Goal: Task Accomplishment & Management: Manage account settings

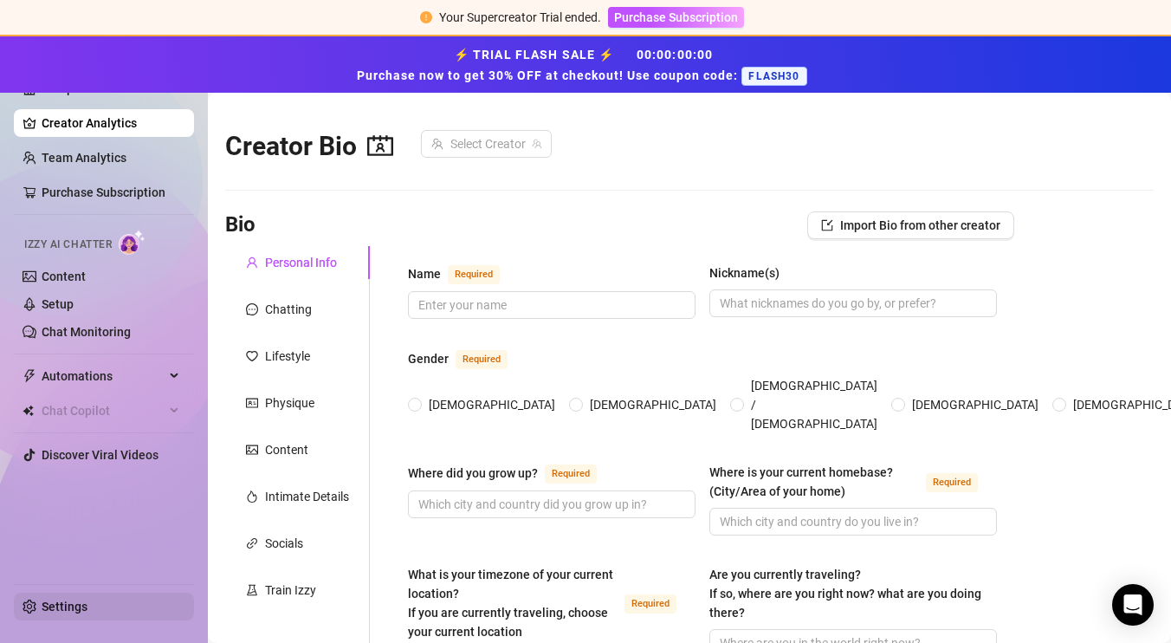
click at [81, 605] on link "Settings" at bounding box center [65, 606] width 46 height 14
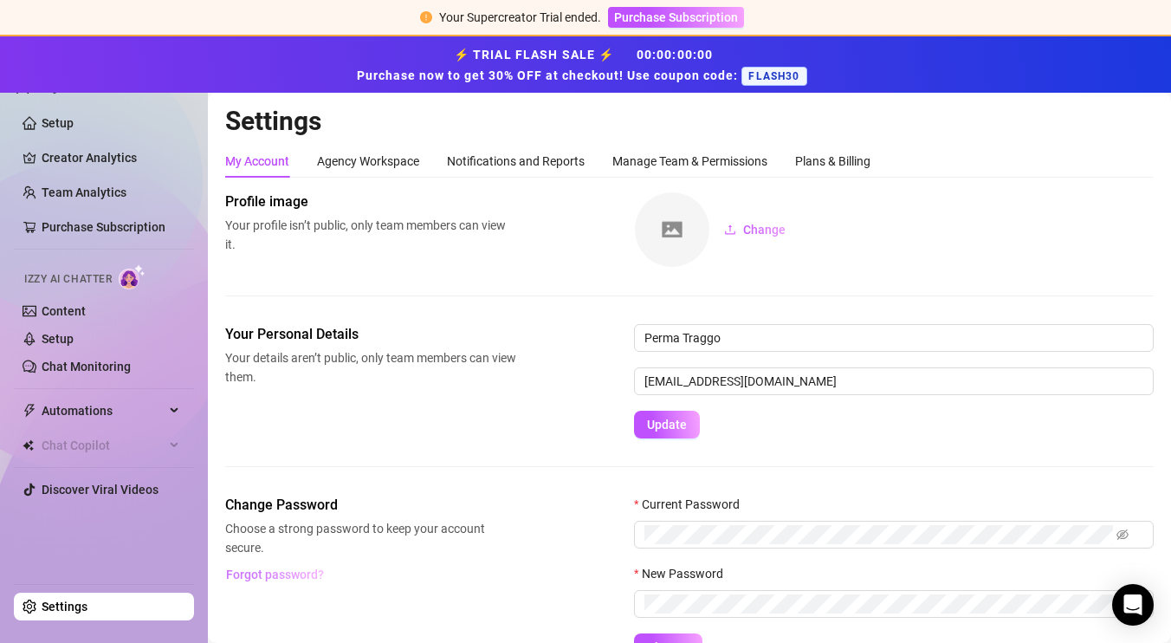
click at [272, 567] on span "Forgot password?" at bounding box center [275, 574] width 98 height 14
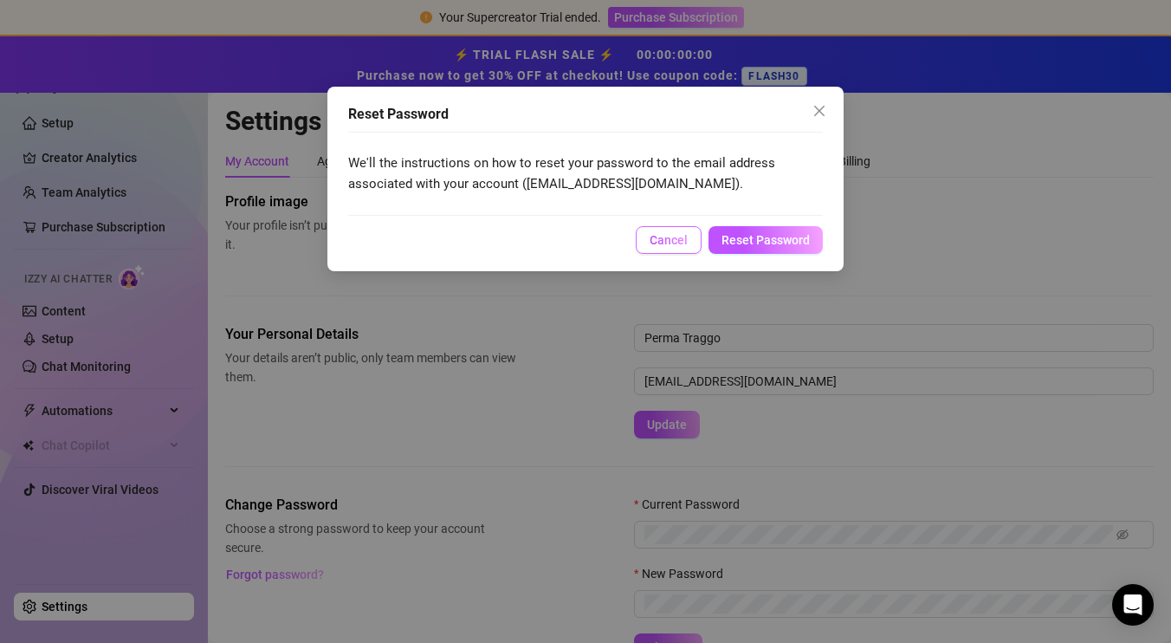
click at [665, 235] on span "Cancel" at bounding box center [669, 240] width 38 height 14
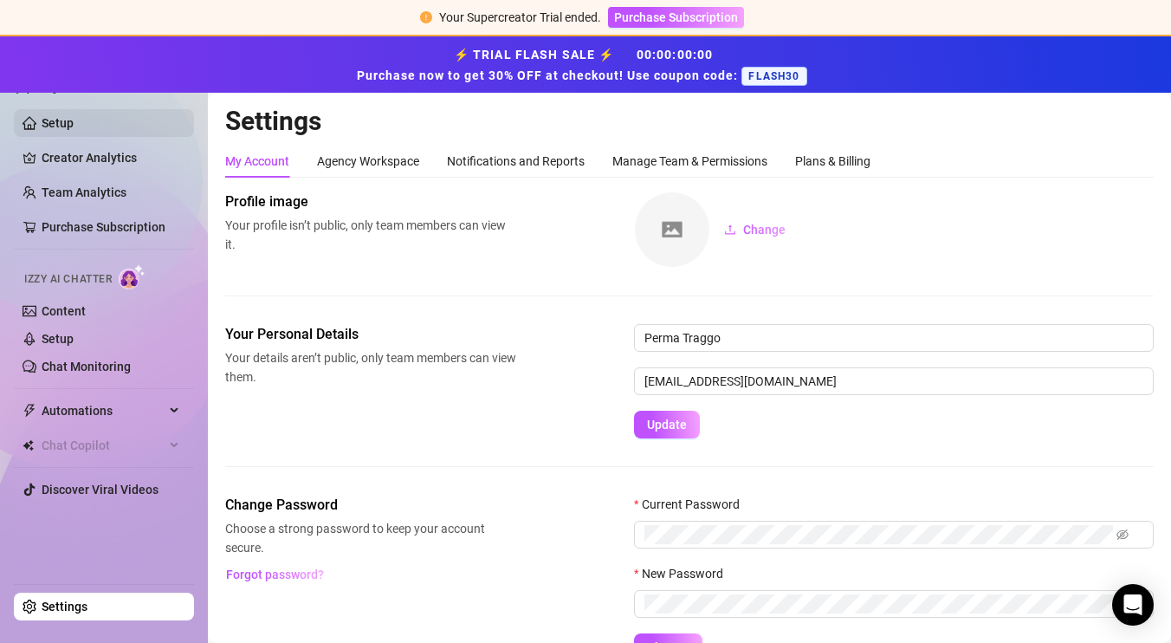
click at [74, 121] on link "Setup" at bounding box center [58, 123] width 32 height 14
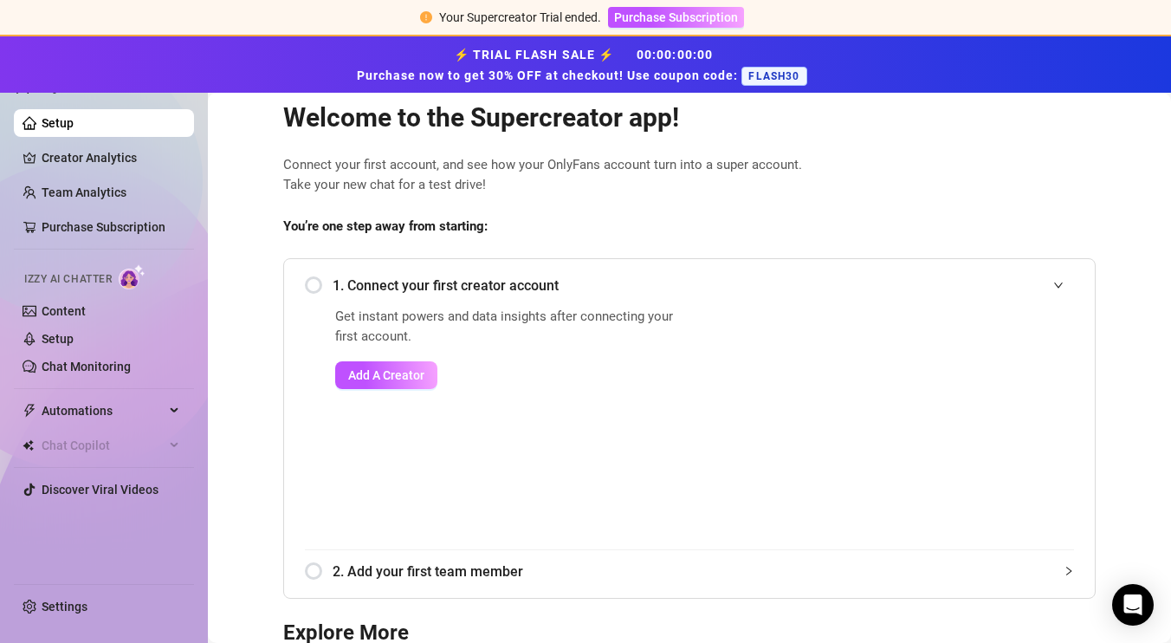
scroll to position [38, 0]
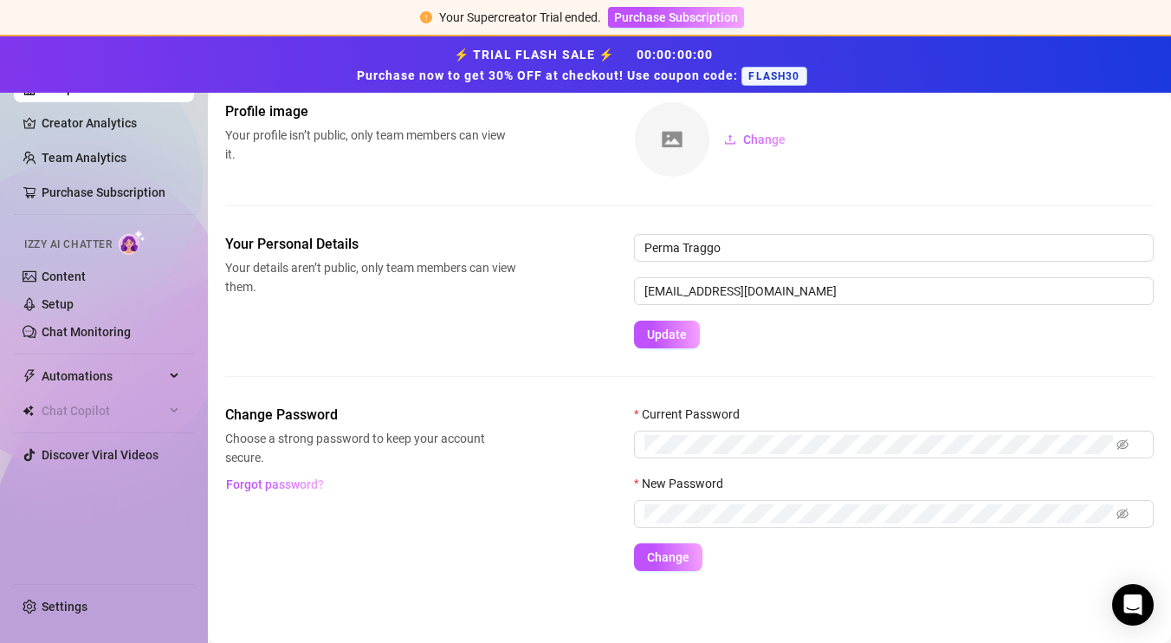
scroll to position [92, 0]
click at [284, 476] on span "Forgot password?" at bounding box center [275, 483] width 98 height 14
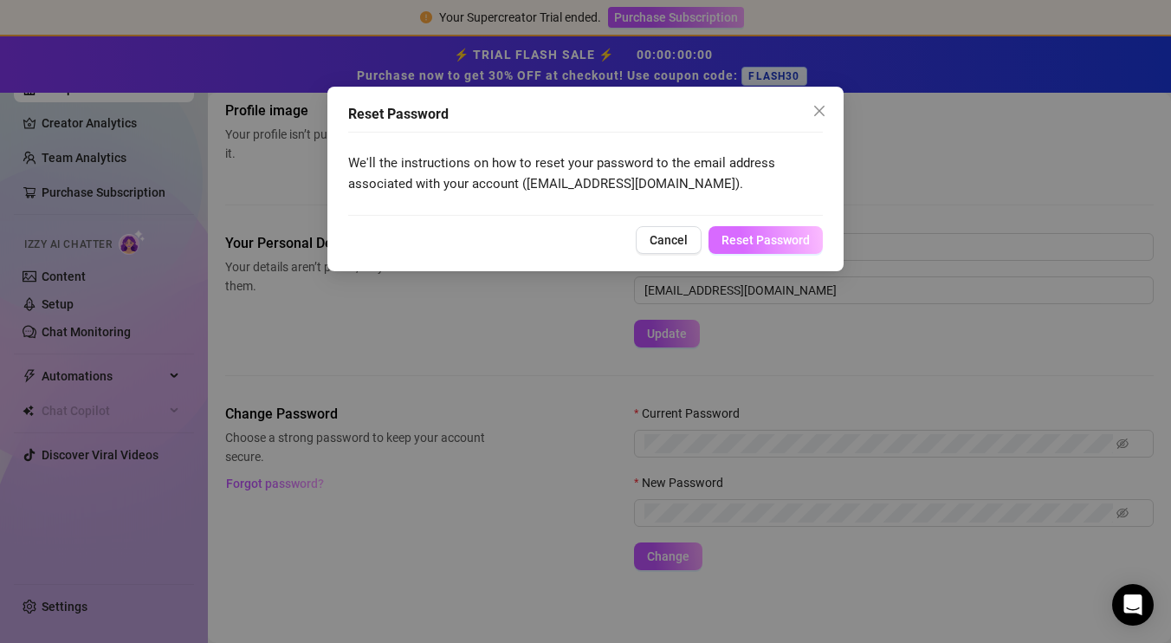
click at [733, 237] on span "Reset Password" at bounding box center [766, 240] width 88 height 14
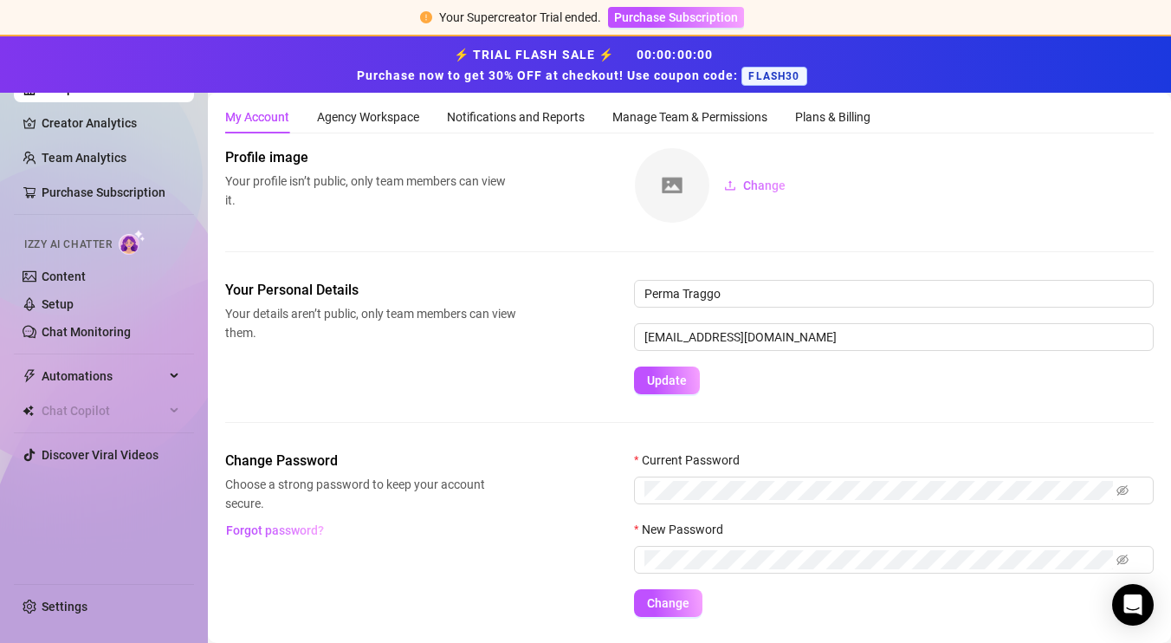
scroll to position [0, 0]
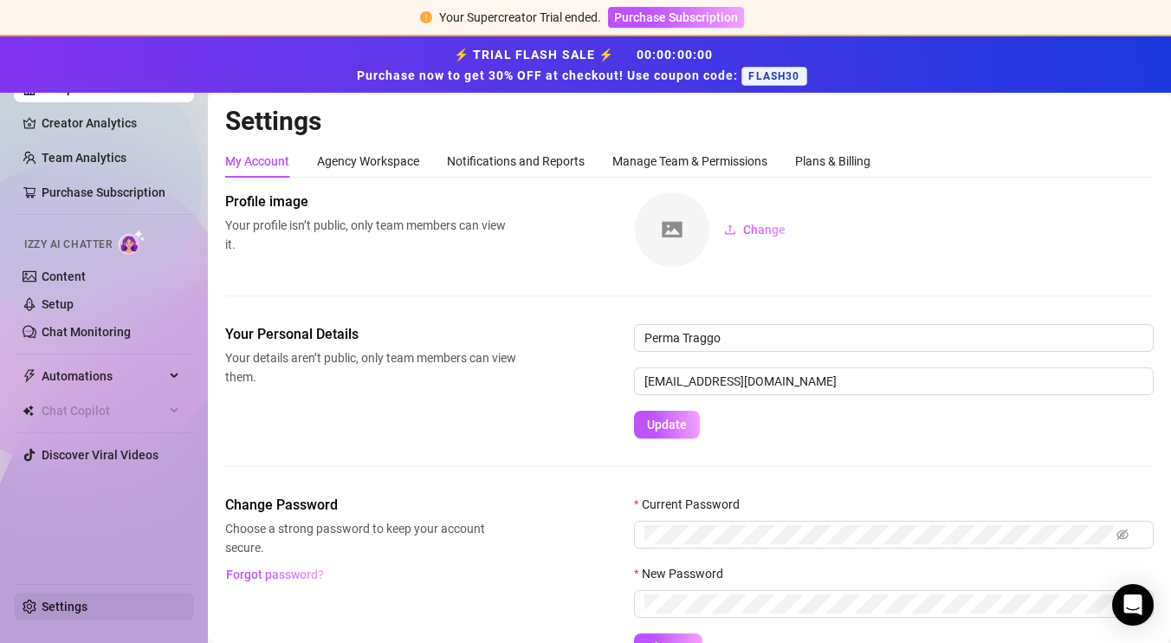
click at [87, 604] on link "Settings" at bounding box center [65, 606] width 46 height 14
